Goal: Navigation & Orientation: Find specific page/section

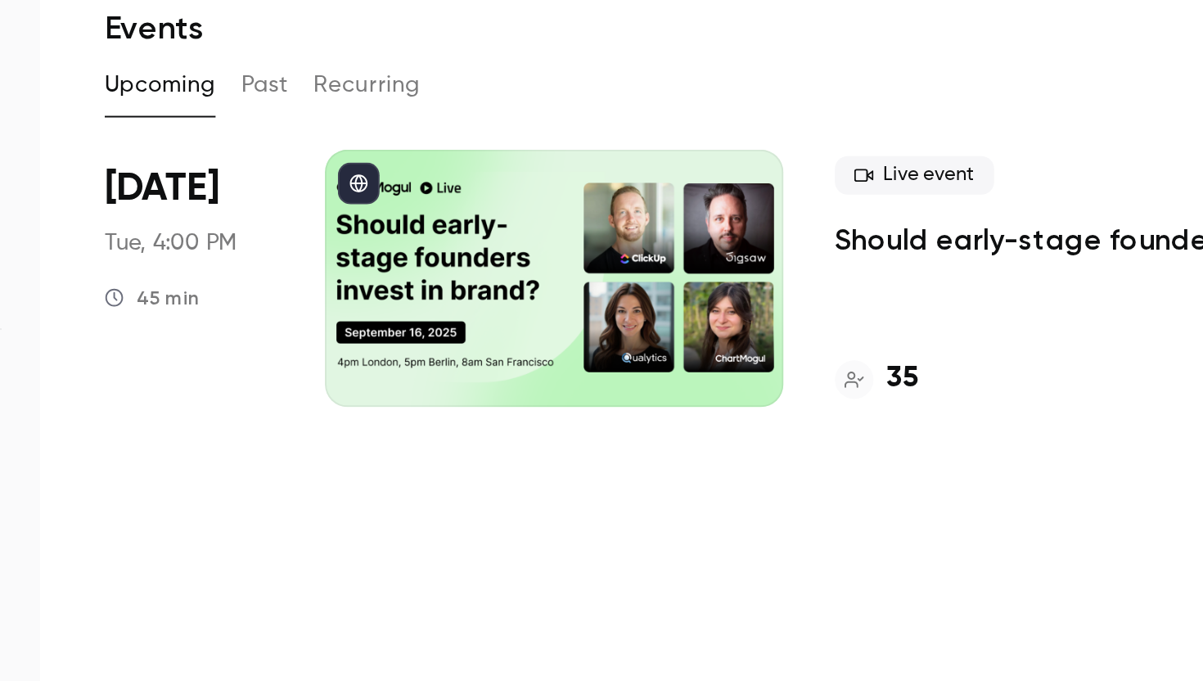
click at [640, 258] on h4 "35" at bounding box center [643, 257] width 16 height 22
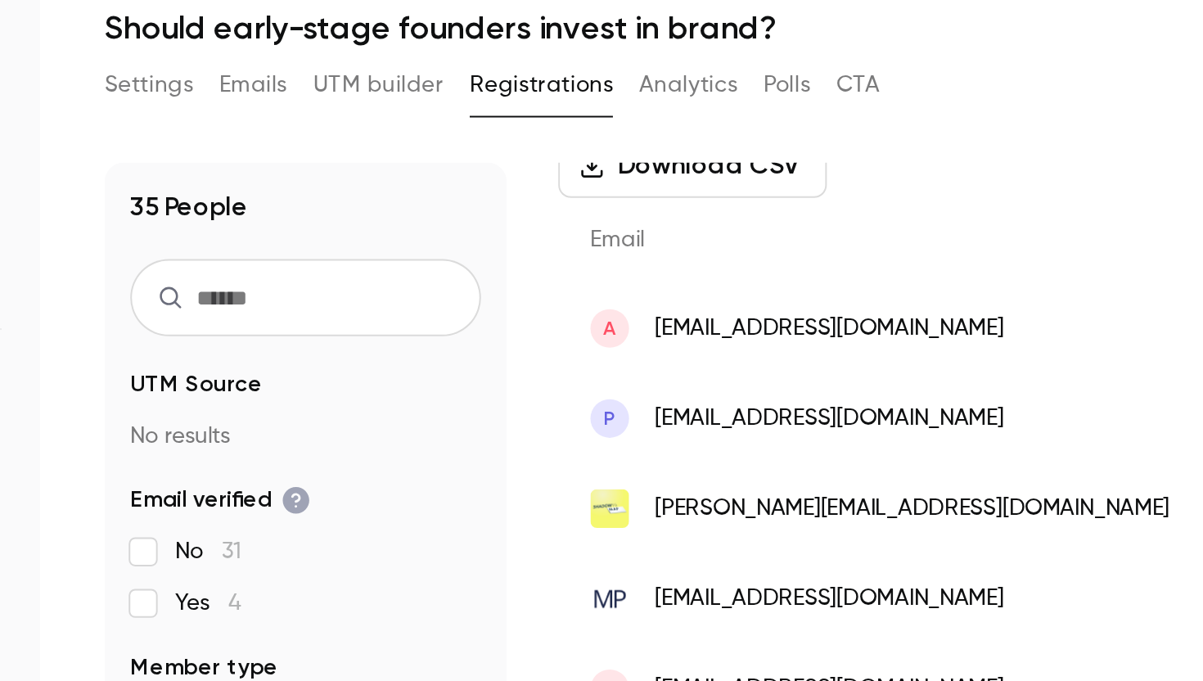
scroll to position [66, 0]
